Goal: Task Accomplishment & Management: Manage account settings

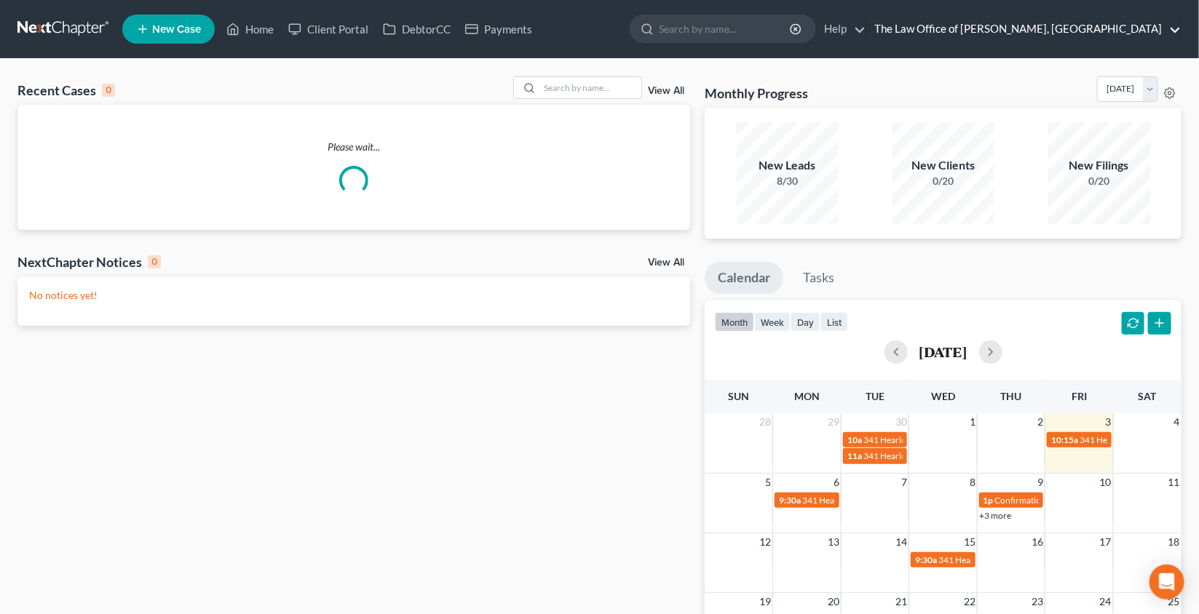
click at [1085, 28] on link "The Law Office of [PERSON_NAME], [GEOGRAPHIC_DATA]" at bounding box center [1024, 29] width 314 height 26
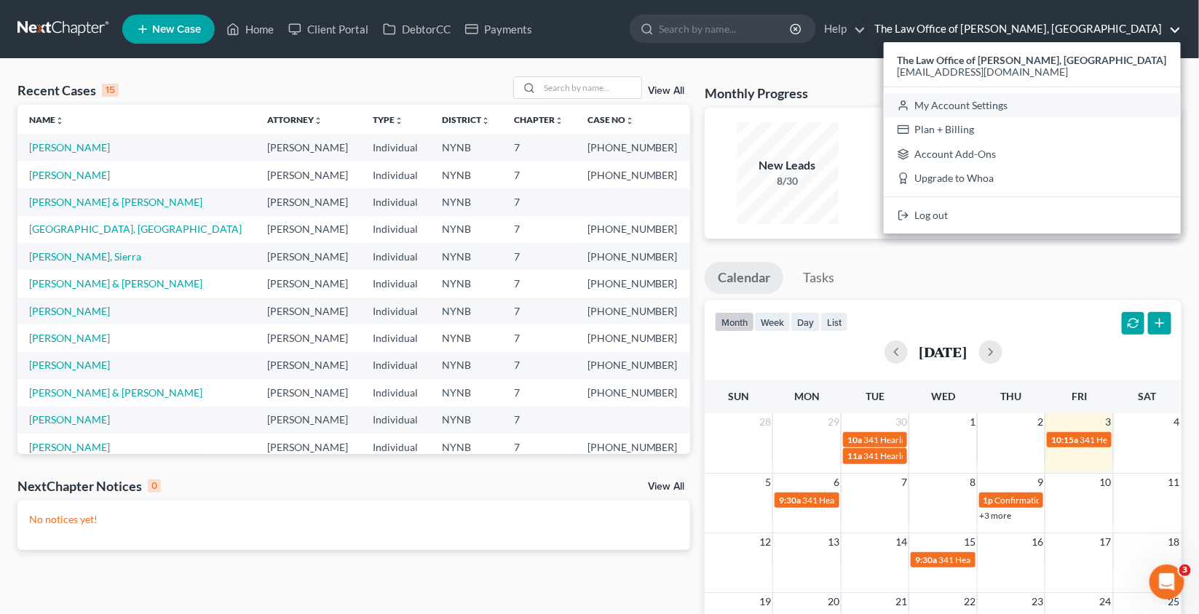
click at [1014, 107] on link "My Account Settings" at bounding box center [1031, 105] width 297 height 25
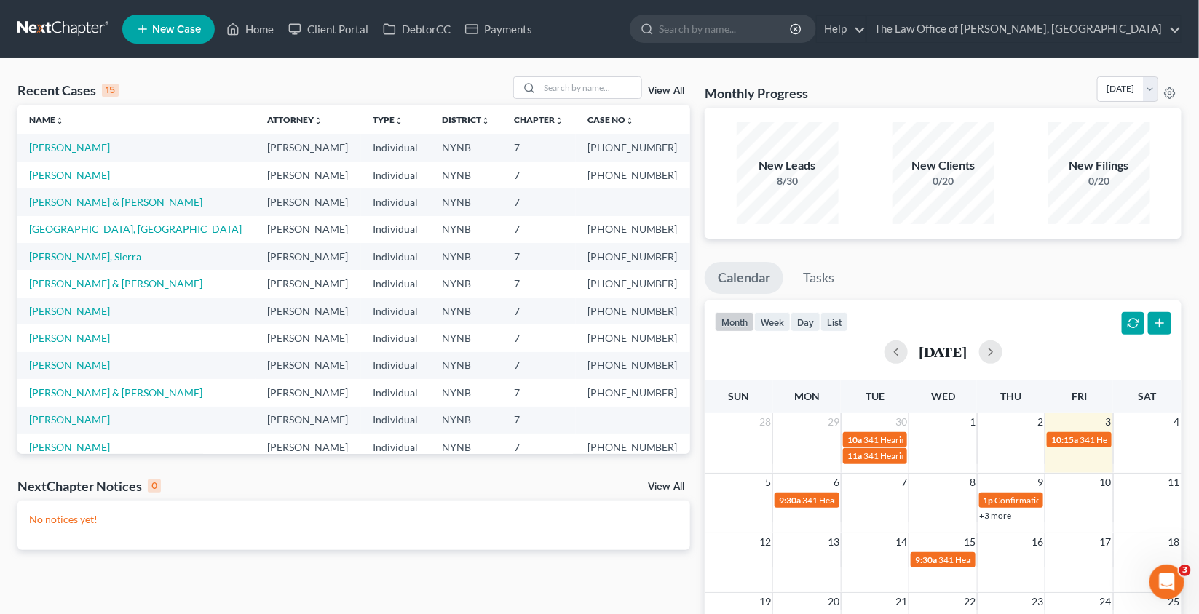
select select "54"
select select "24"
select select "35"
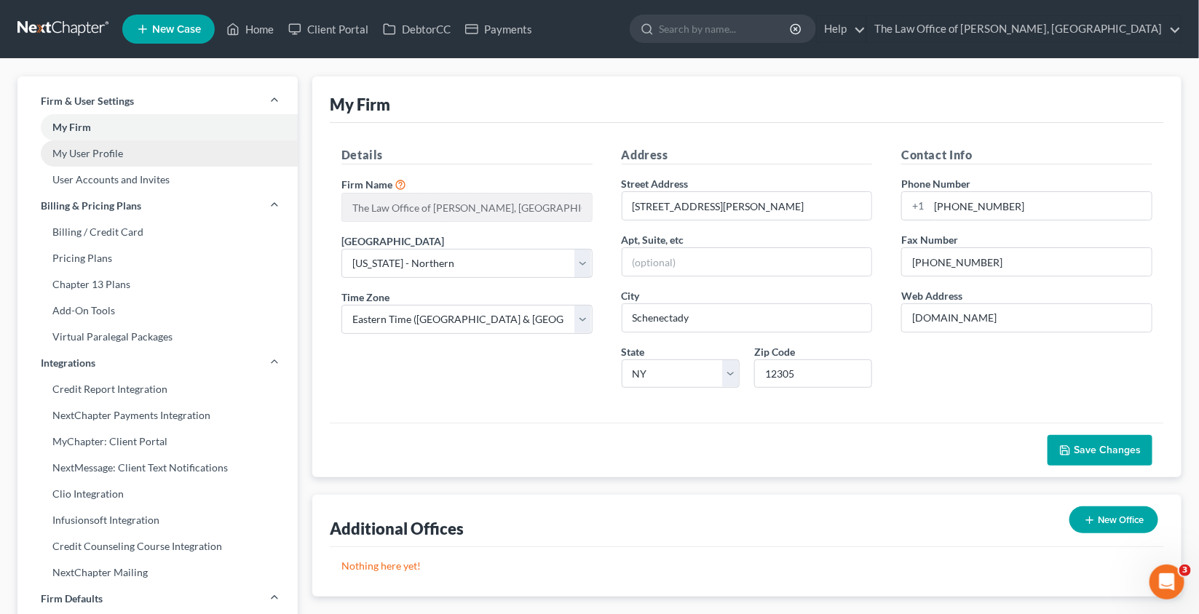
click at [175, 146] on link "My User Profile" at bounding box center [157, 153] width 280 height 26
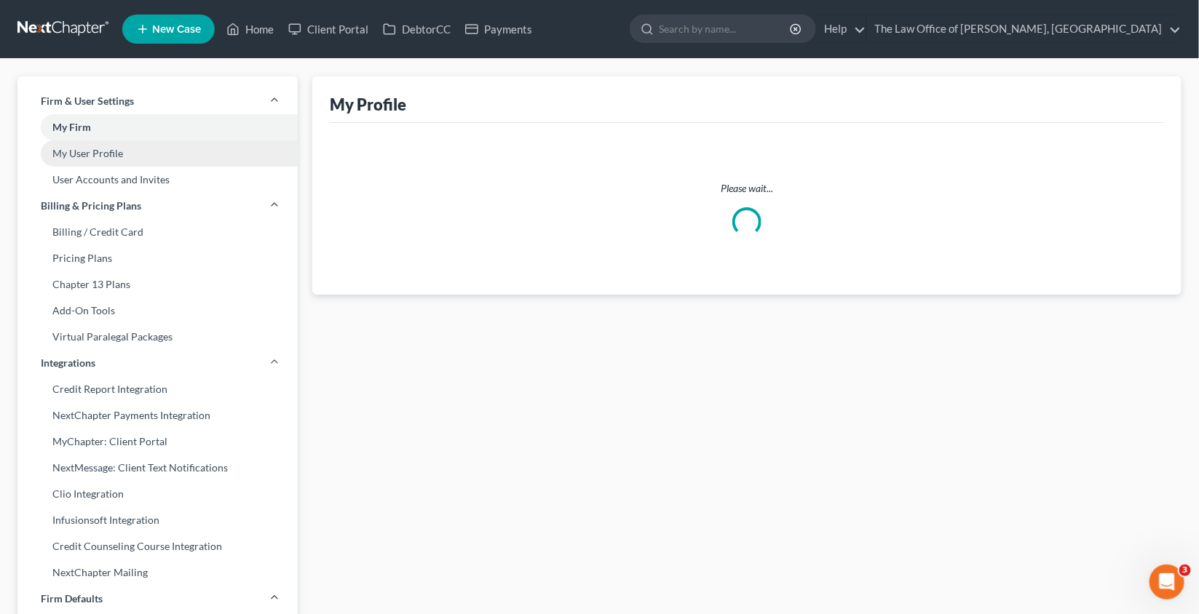
select select "35"
select select "paralegal"
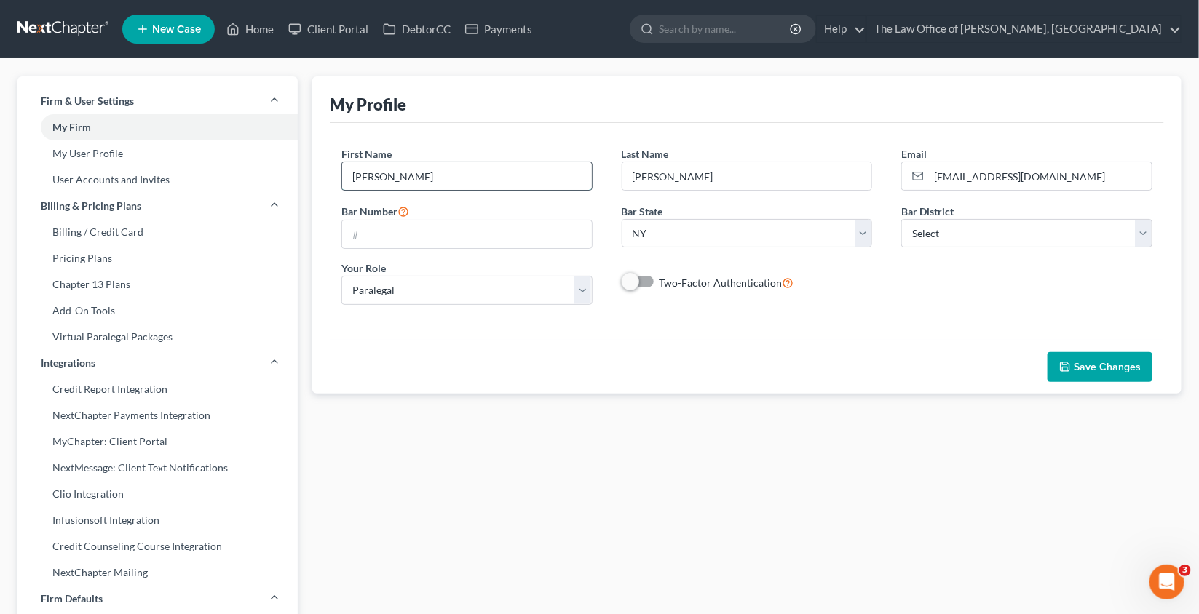
click at [477, 169] on input "[PERSON_NAME]" at bounding box center [467, 176] width 250 height 28
type input "[PERSON_NAME]"
type input "Fansiwala"
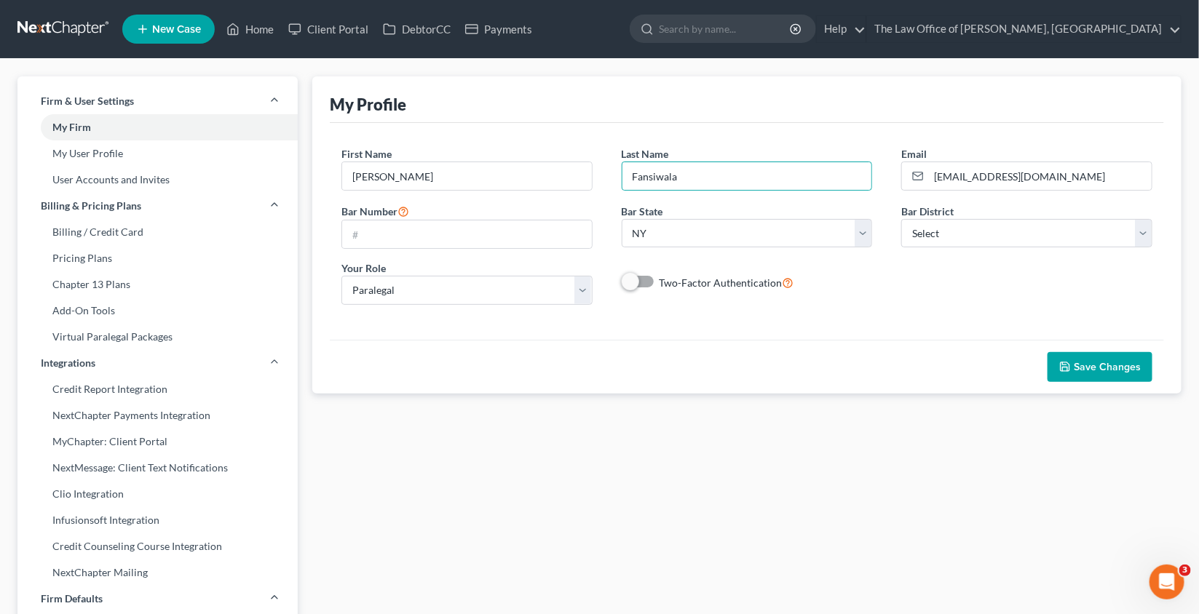
click at [1079, 363] on span "Save Changes" at bounding box center [1106, 367] width 67 height 12
click at [1070, 362] on icon "button" at bounding box center [1065, 367] width 12 height 12
click at [1001, 172] on input "[EMAIL_ADDRESS][DOMAIN_NAME]" at bounding box center [1040, 176] width 223 height 28
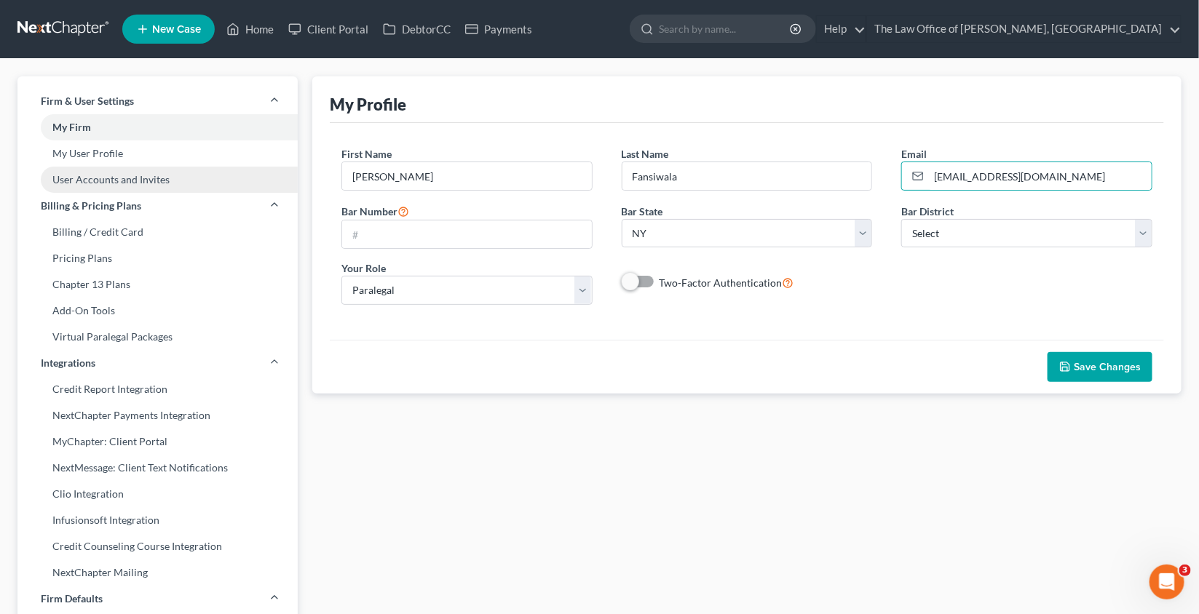
click at [146, 177] on link "User Accounts and Invites" at bounding box center [157, 180] width 280 height 26
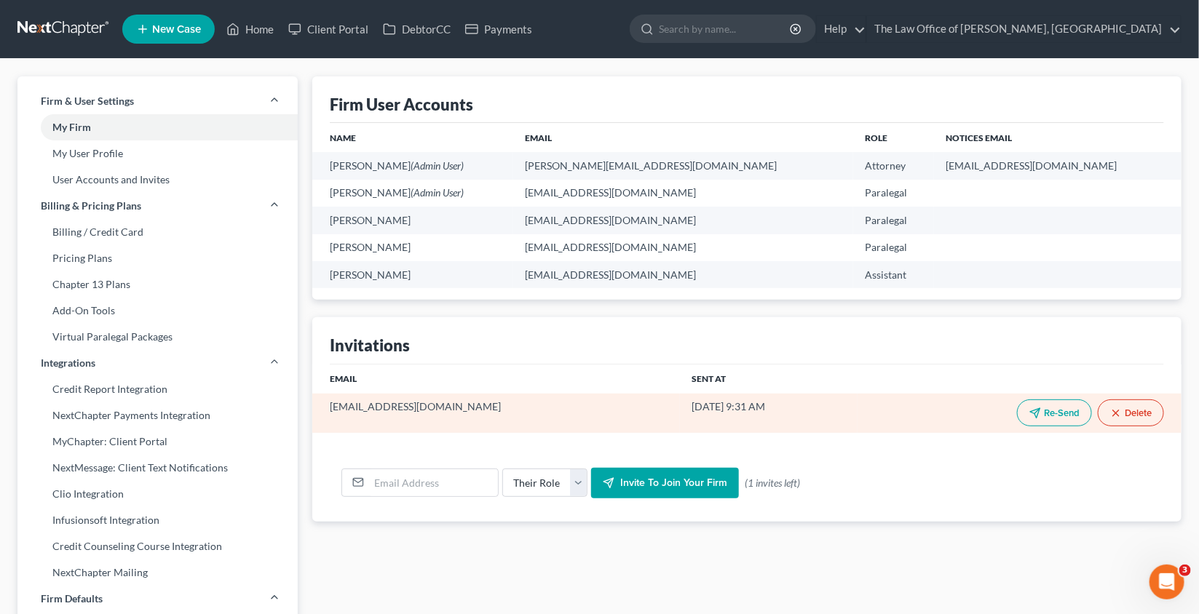
click at [1052, 416] on button "Re-Send" at bounding box center [1054, 413] width 75 height 27
